Goal: Task Accomplishment & Management: Complete application form

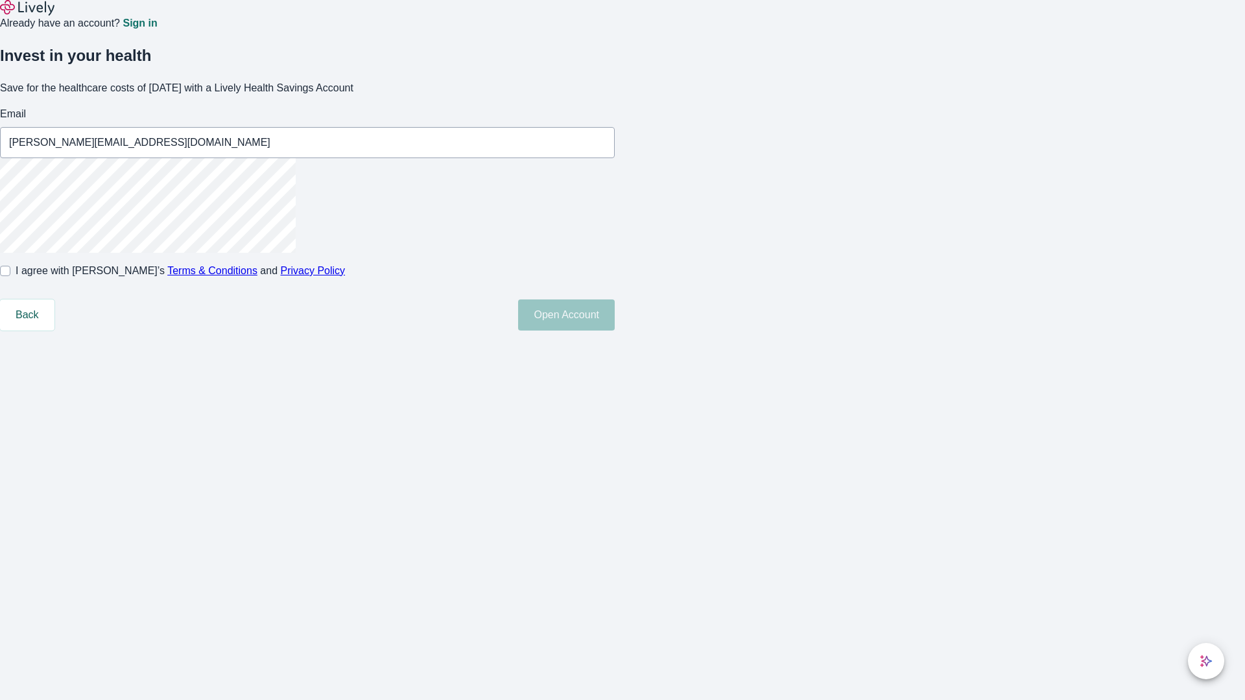
click at [10, 276] on input "I agree with Lively’s Terms & Conditions and Privacy Policy" at bounding box center [5, 271] width 10 height 10
checkbox input "true"
click at [615, 331] on button "Open Account" at bounding box center [566, 315] width 97 height 31
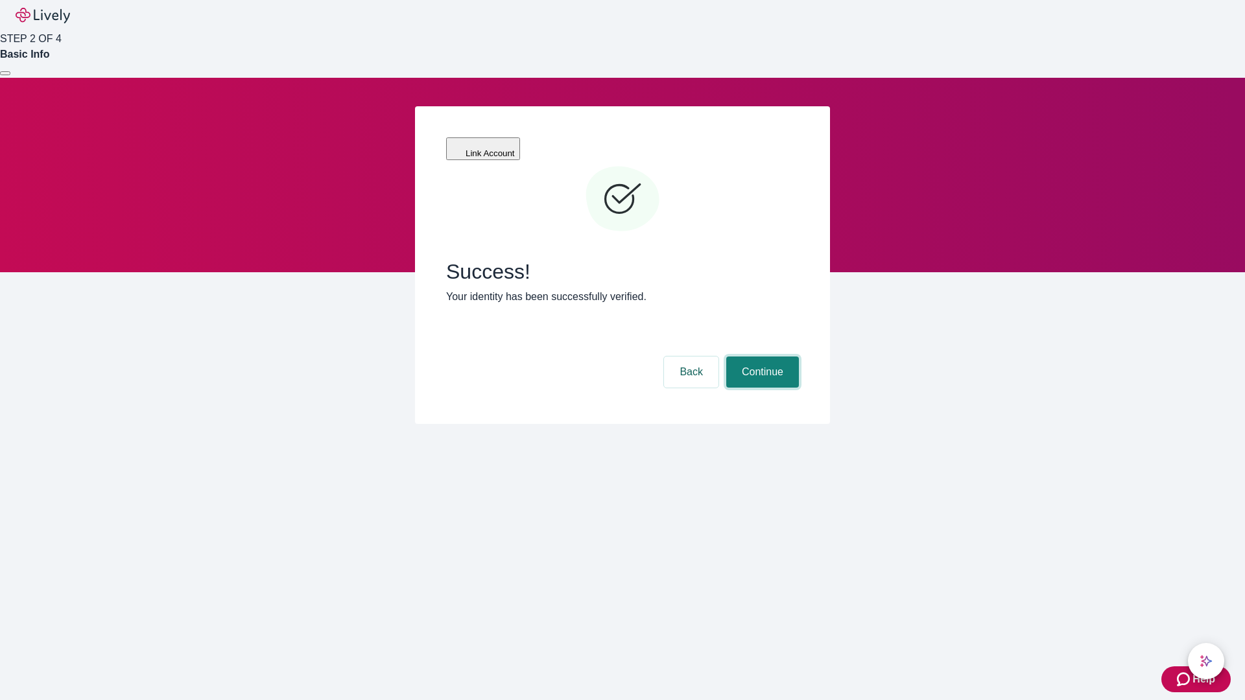
click at [760, 357] on button "Continue" at bounding box center [762, 372] width 73 height 31
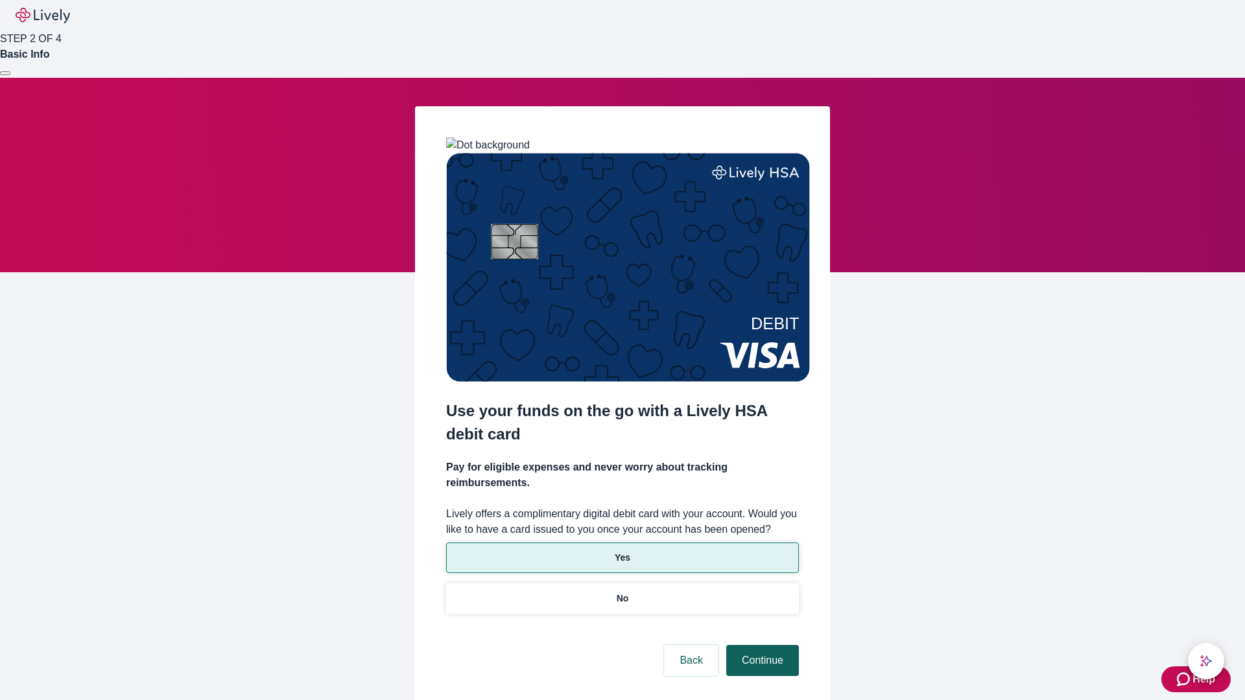
click at [622, 592] on p "No" at bounding box center [623, 599] width 12 height 14
click at [760, 645] on button "Continue" at bounding box center [762, 660] width 73 height 31
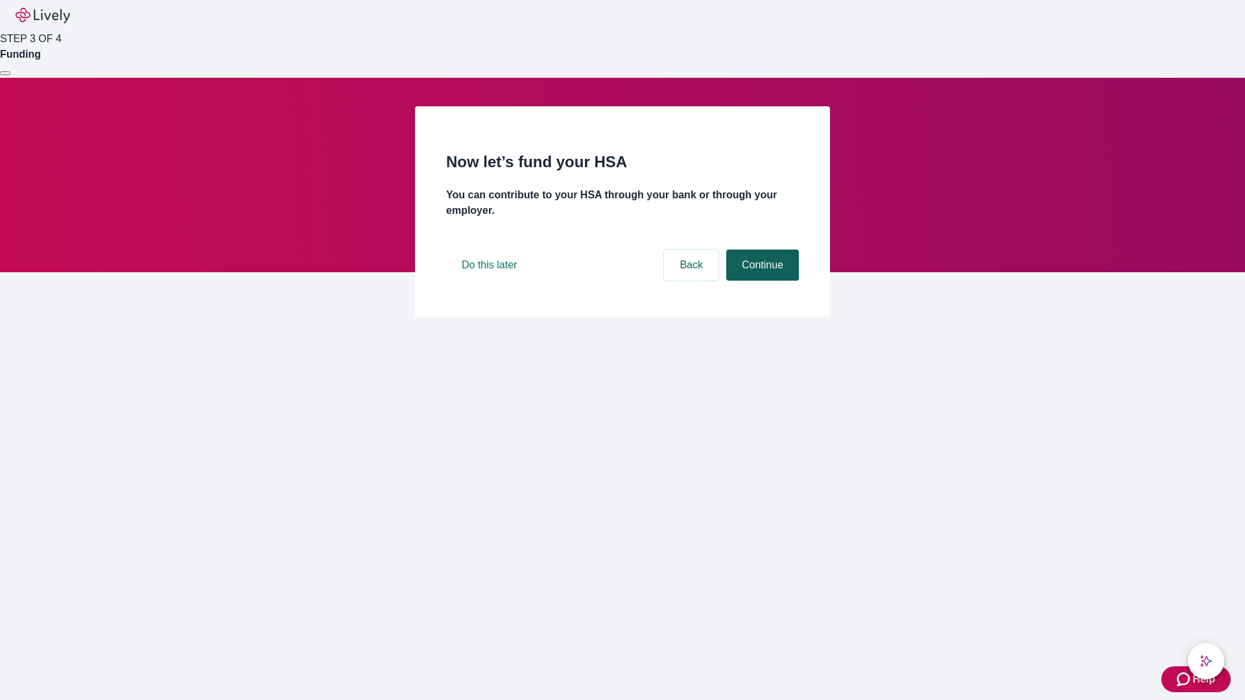
click at [760, 281] on button "Continue" at bounding box center [762, 265] width 73 height 31
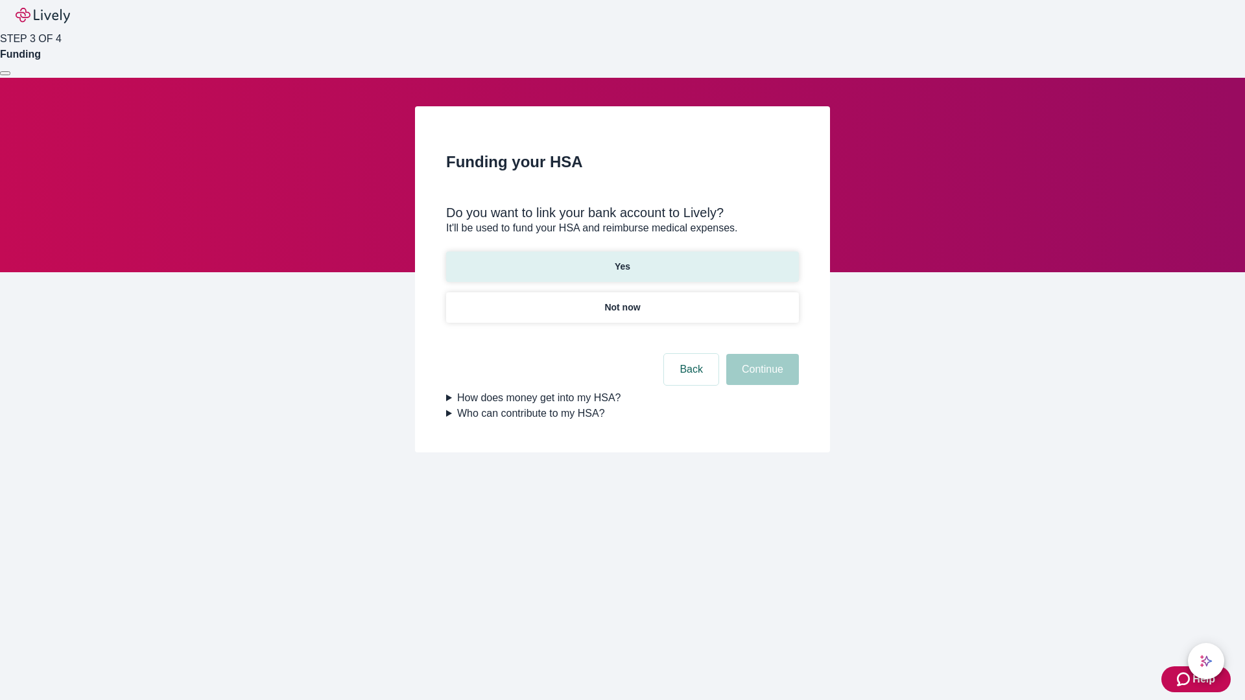
click at [622, 260] on p "Yes" at bounding box center [623, 267] width 16 height 14
click at [760, 354] on button "Continue" at bounding box center [762, 369] width 73 height 31
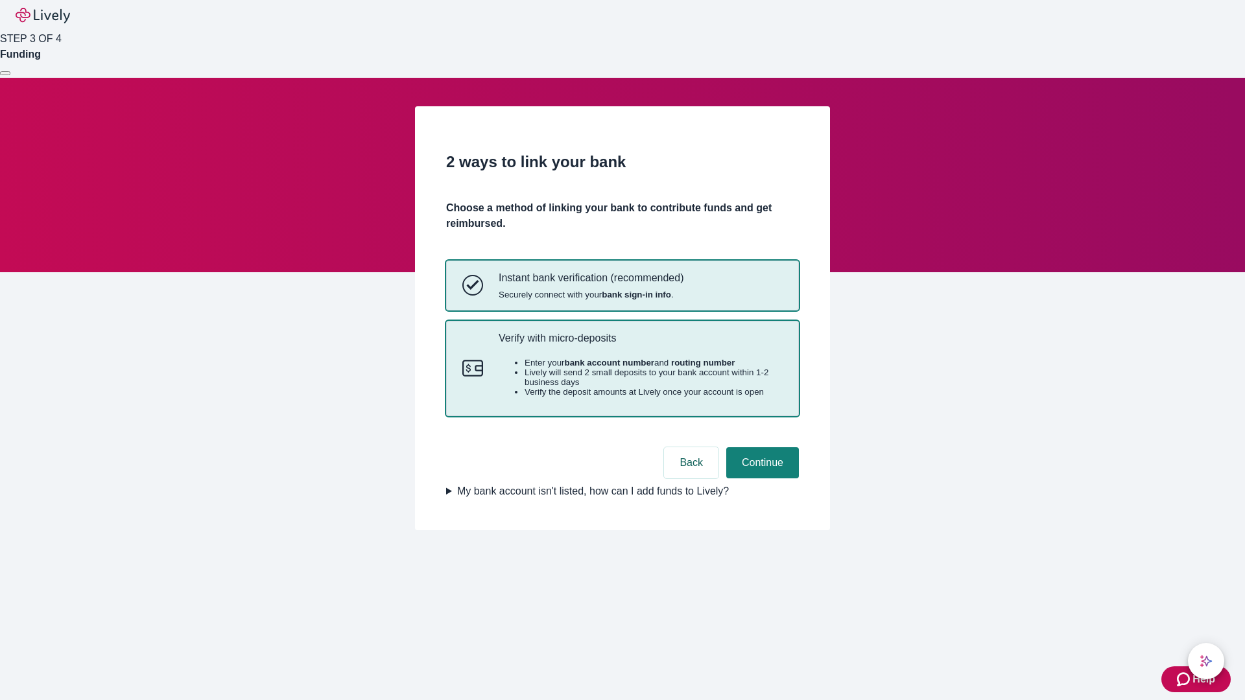
click at [640, 344] on p "Verify with micro-deposits" at bounding box center [641, 338] width 284 height 12
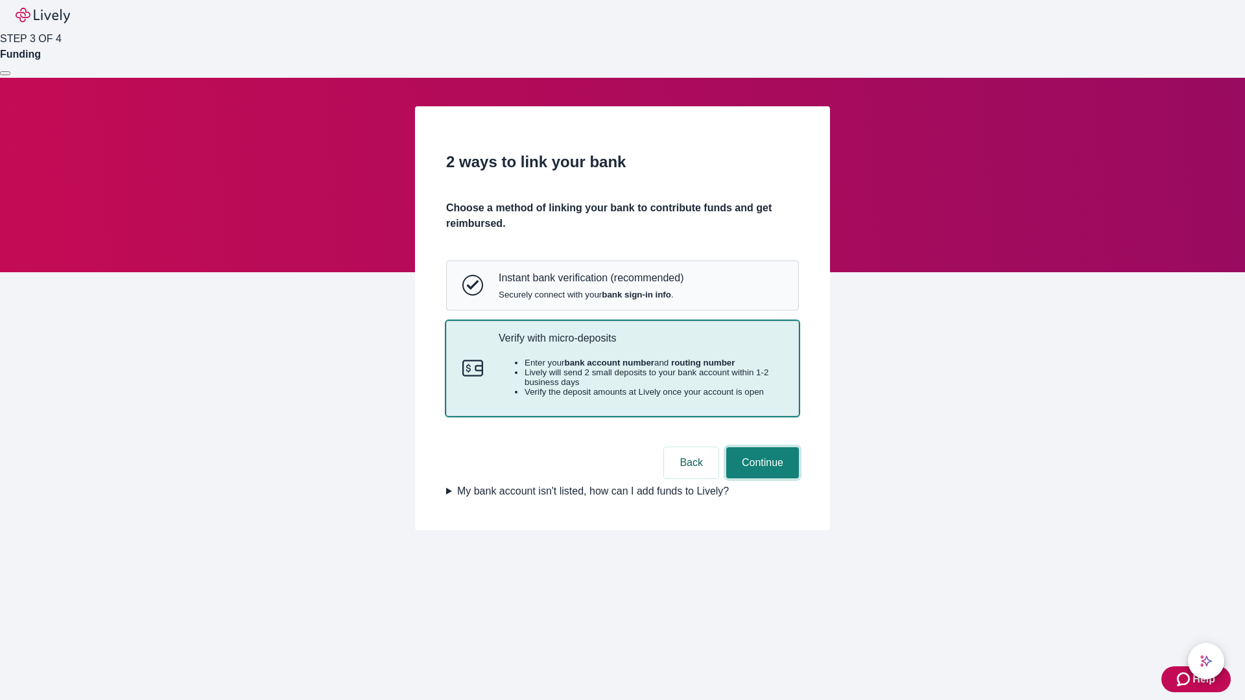
click at [760, 478] on button "Continue" at bounding box center [762, 462] width 73 height 31
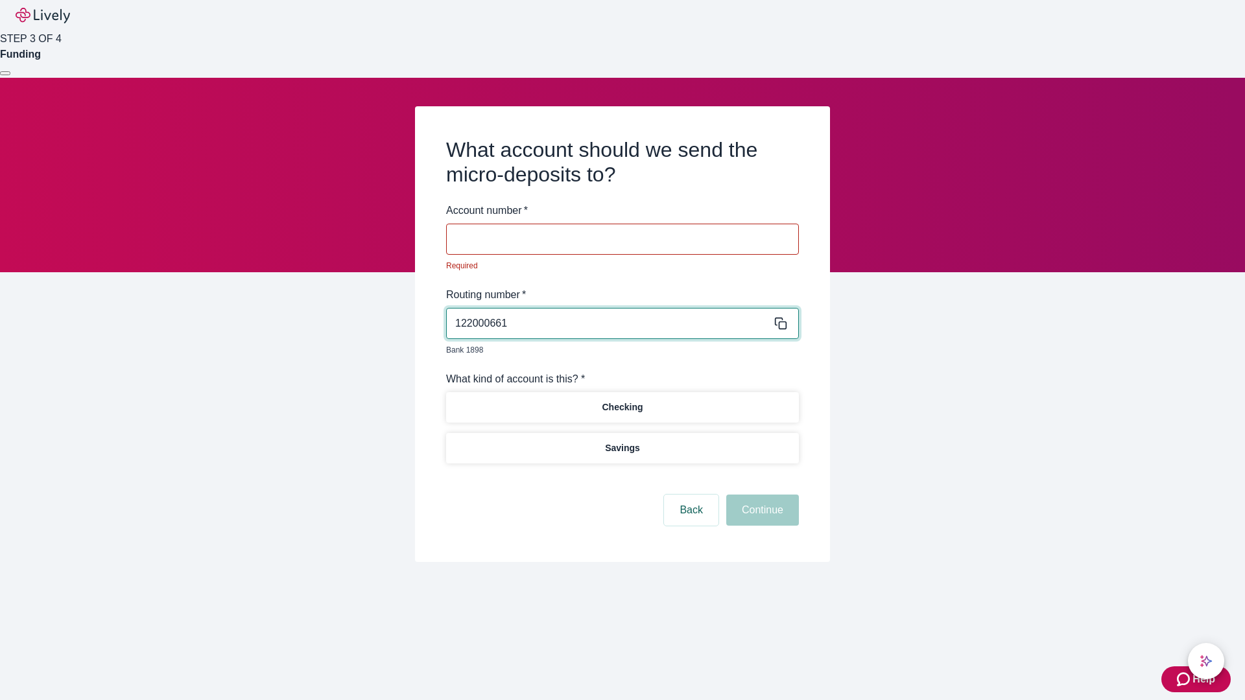
type input "122000661"
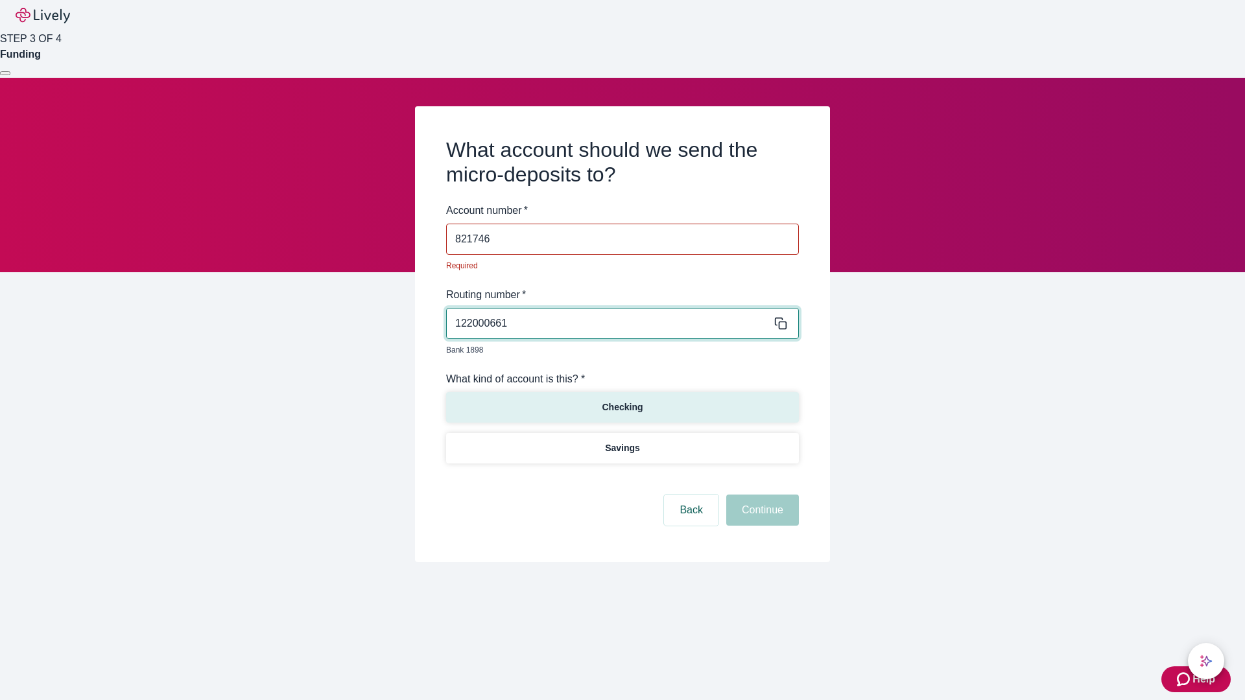
type input "821746"
click at [622, 401] on p "Checking" at bounding box center [622, 408] width 41 height 14
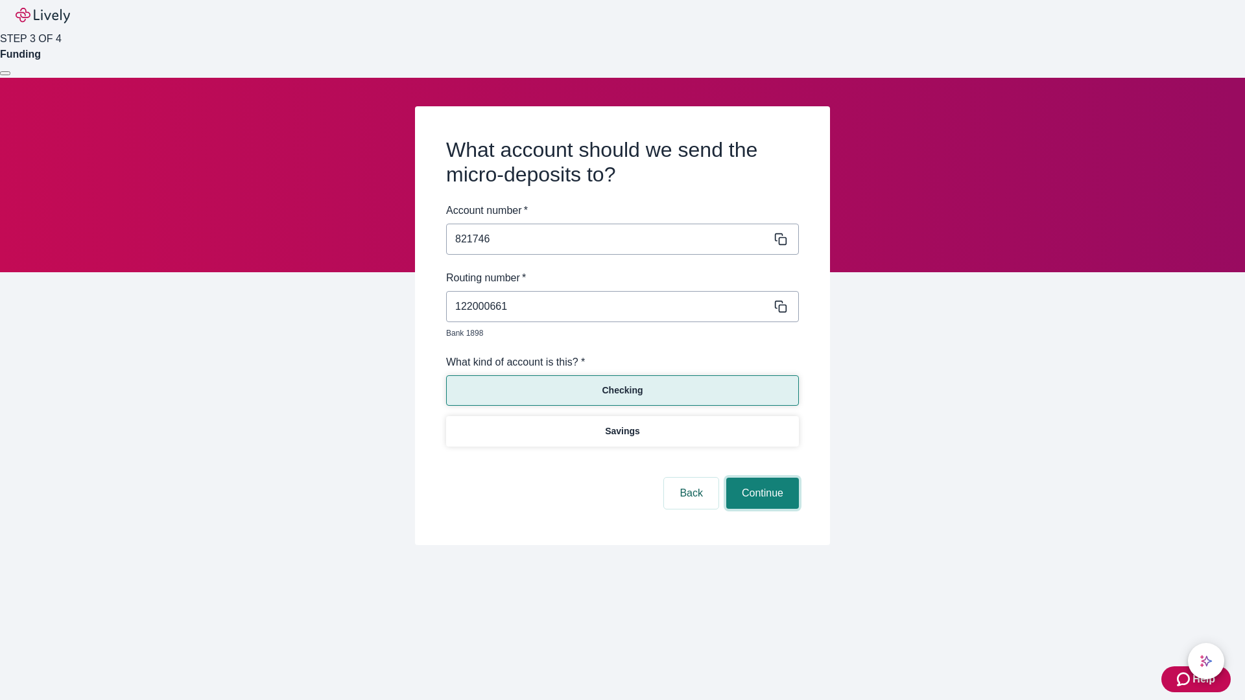
click at [760, 478] on button "Continue" at bounding box center [762, 493] width 73 height 31
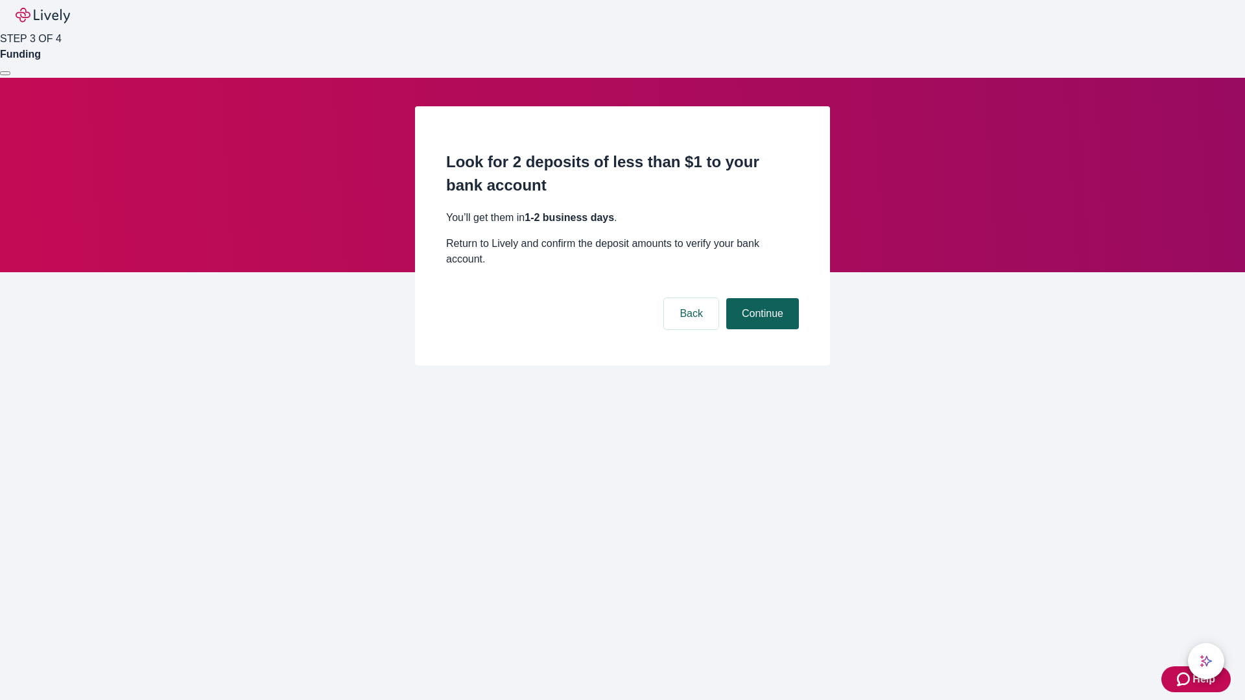
click at [760, 298] on button "Continue" at bounding box center [762, 313] width 73 height 31
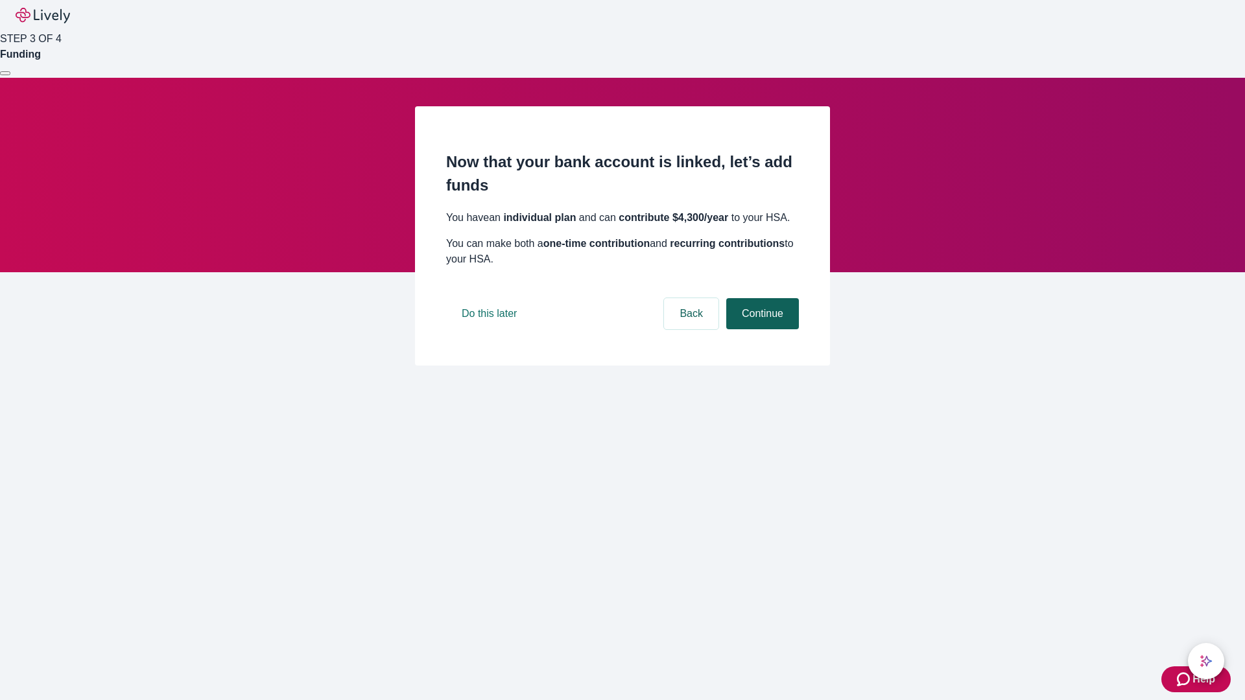
click at [760, 329] on button "Continue" at bounding box center [762, 313] width 73 height 31
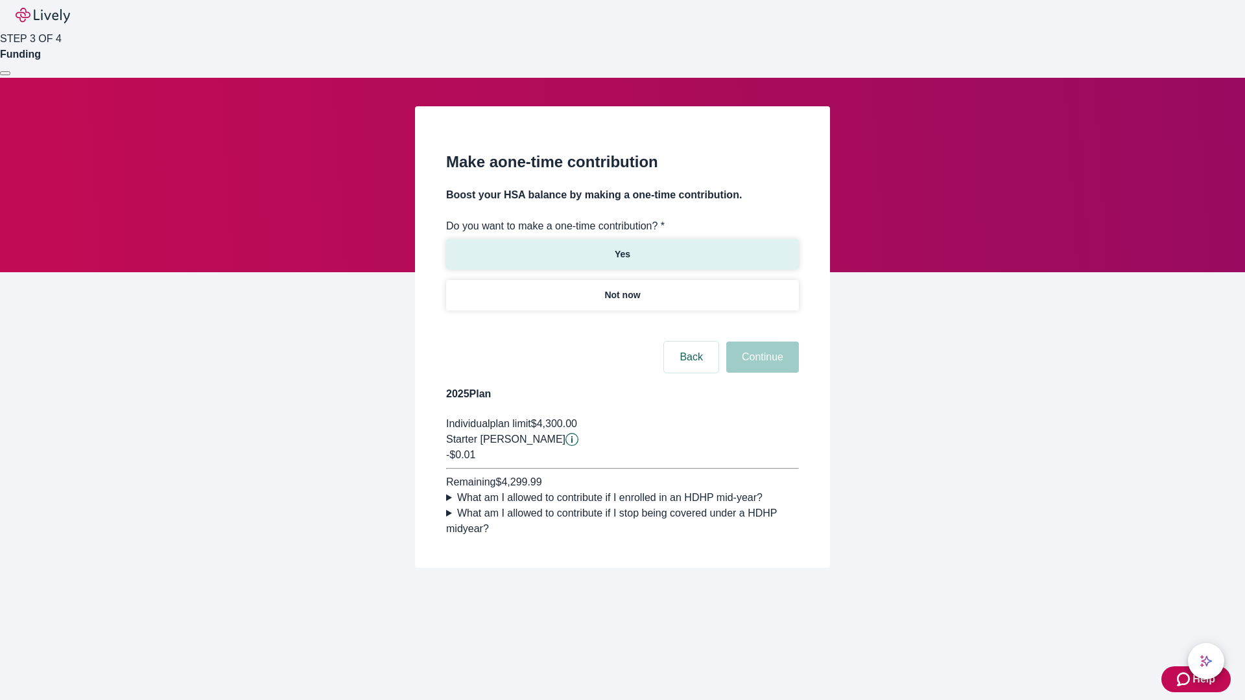
click at [622, 248] on p "Yes" at bounding box center [623, 255] width 16 height 14
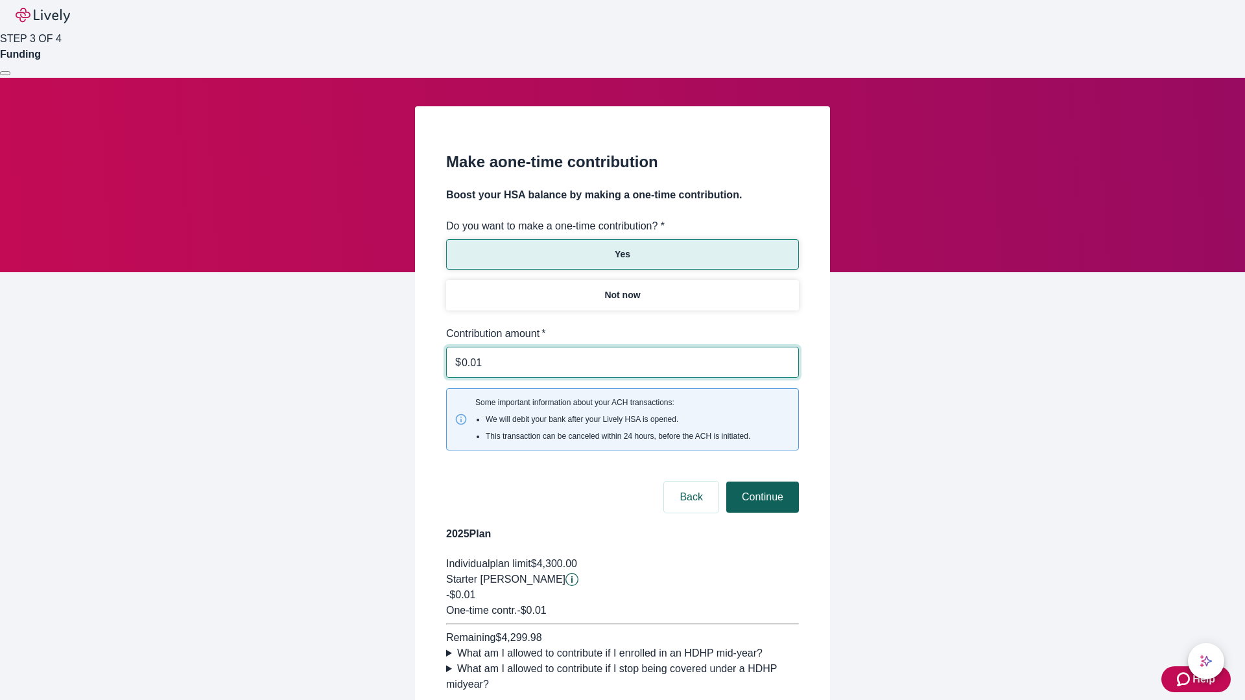
type input "0.01"
click at [760, 482] on button "Continue" at bounding box center [762, 497] width 73 height 31
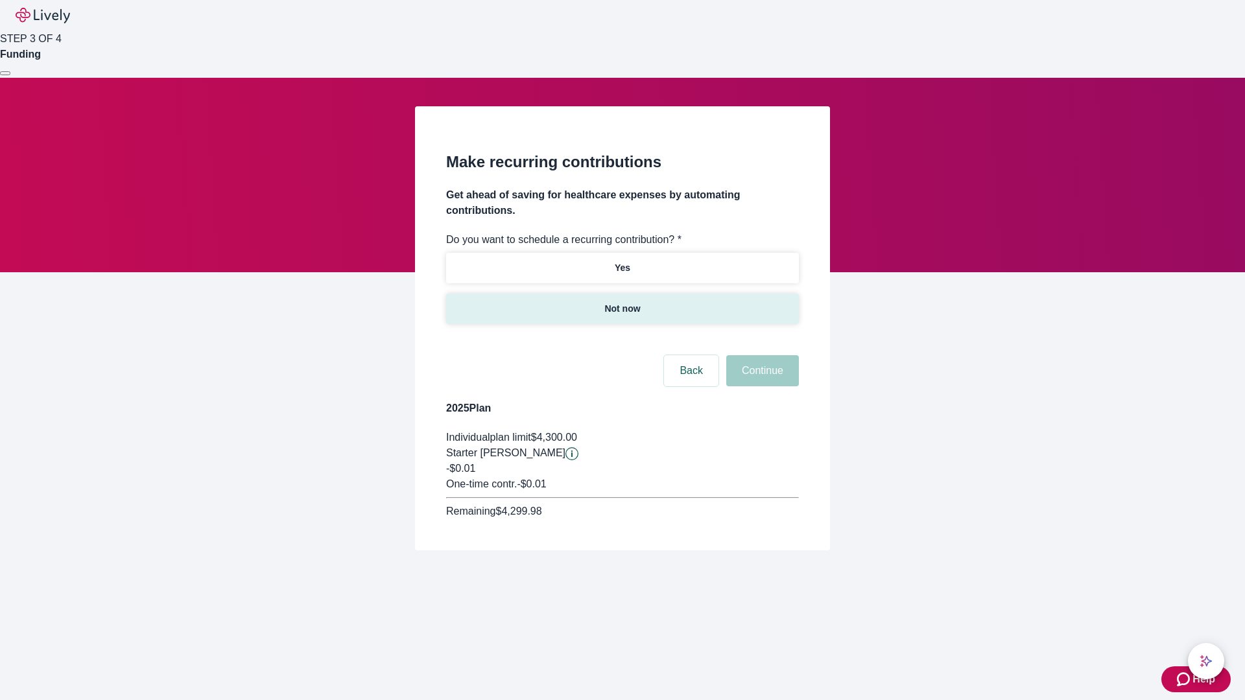
click at [622, 302] on p "Not now" at bounding box center [622, 309] width 36 height 14
click at [760, 355] on button "Continue" at bounding box center [762, 370] width 73 height 31
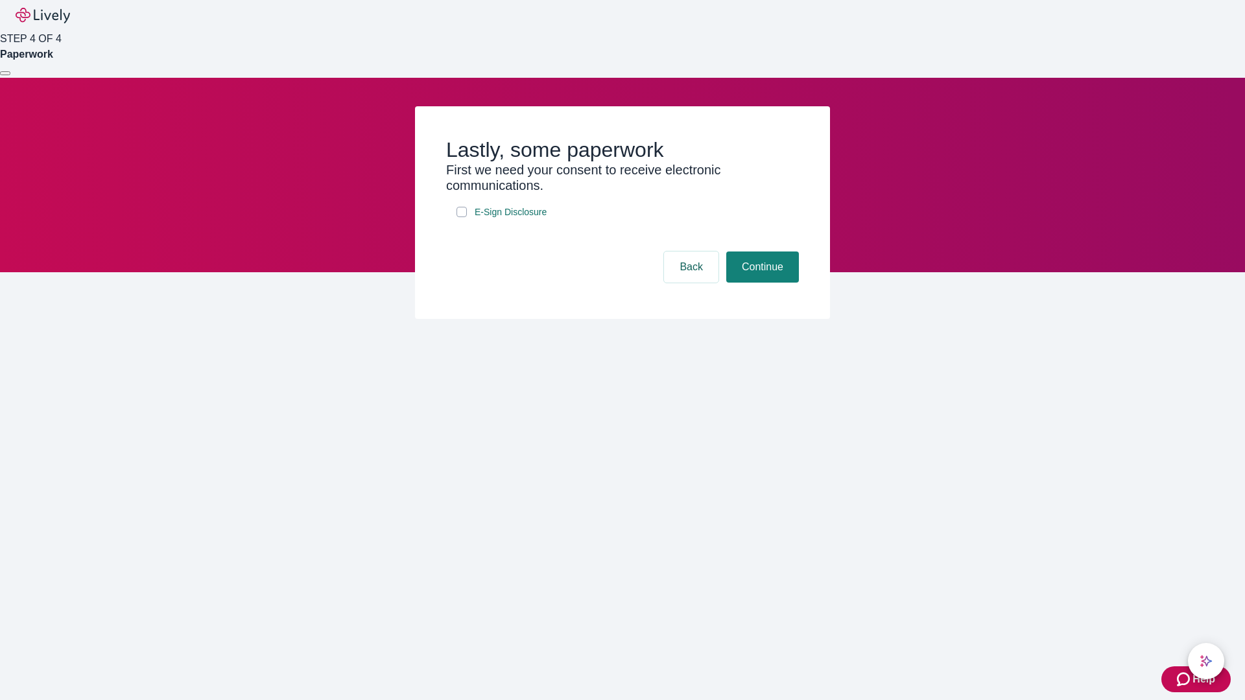
click at [462, 217] on input "E-Sign Disclosure" at bounding box center [461, 212] width 10 height 10
checkbox input "true"
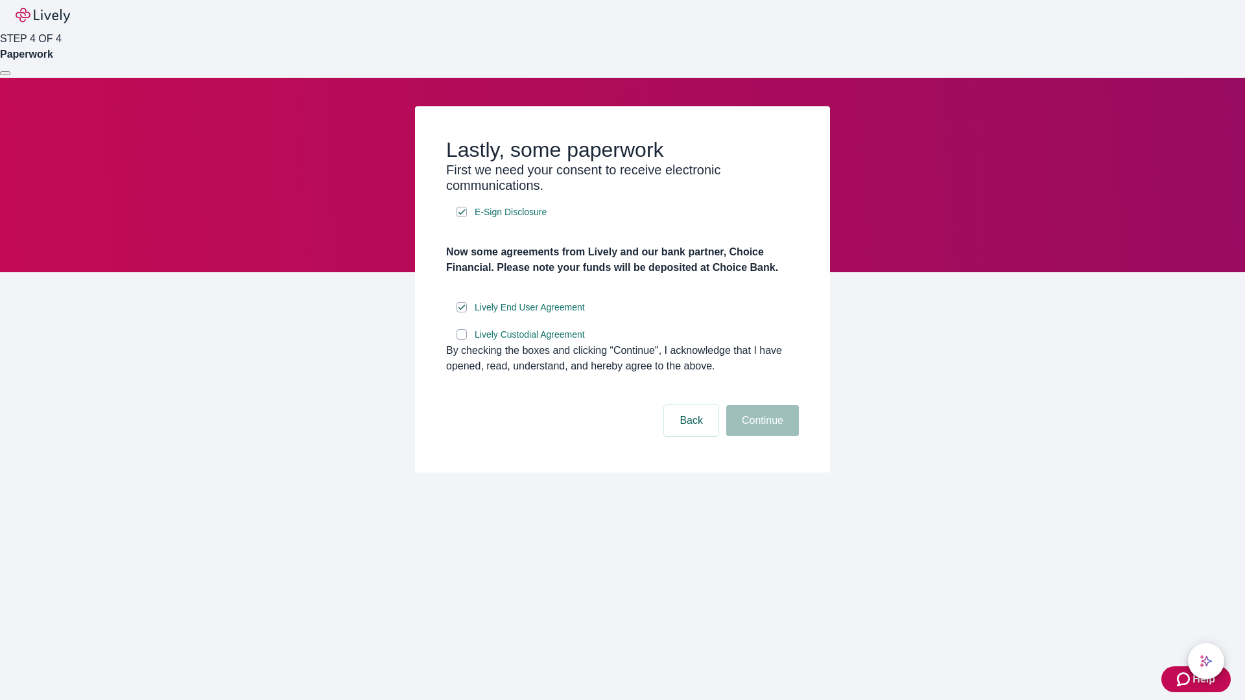
click at [462, 340] on input "Lively Custodial Agreement" at bounding box center [461, 334] width 10 height 10
checkbox input "true"
click at [760, 436] on button "Continue" at bounding box center [762, 420] width 73 height 31
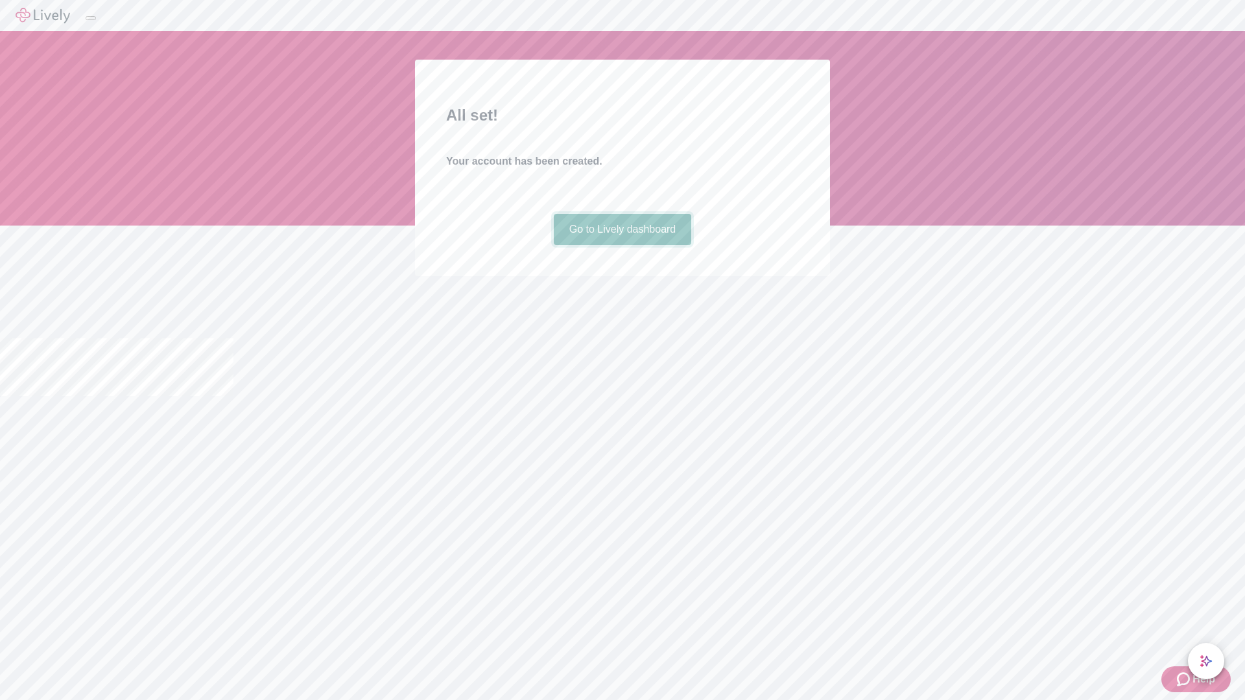
click at [622, 245] on link "Go to Lively dashboard" at bounding box center [623, 229] width 138 height 31
